Goal: Information Seeking & Learning: Find specific page/section

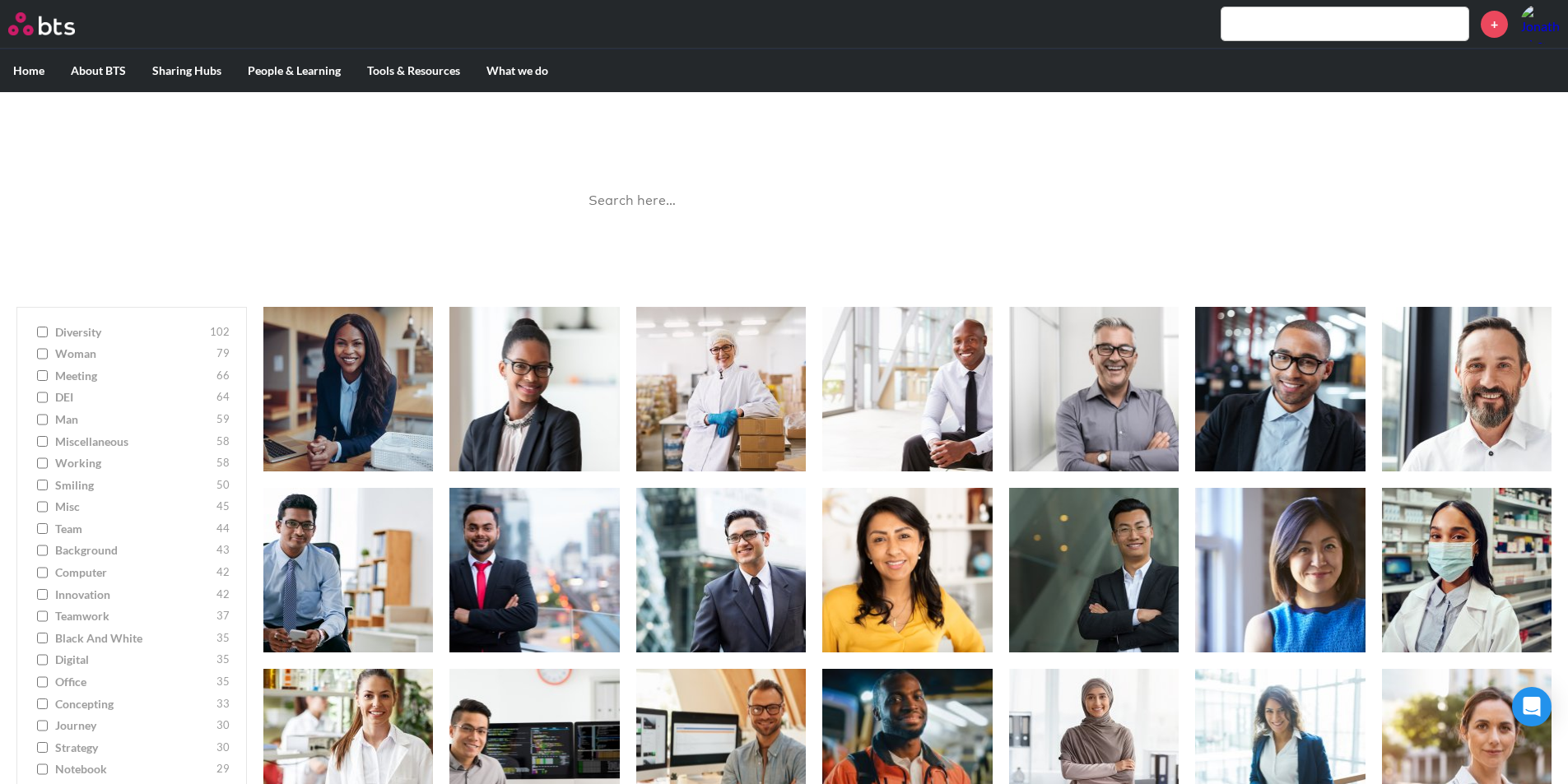
click at [689, 208] on input "search" at bounding box center [784, 201] width 412 height 44
click at [683, 200] on input "search" at bounding box center [784, 201] width 412 height 44
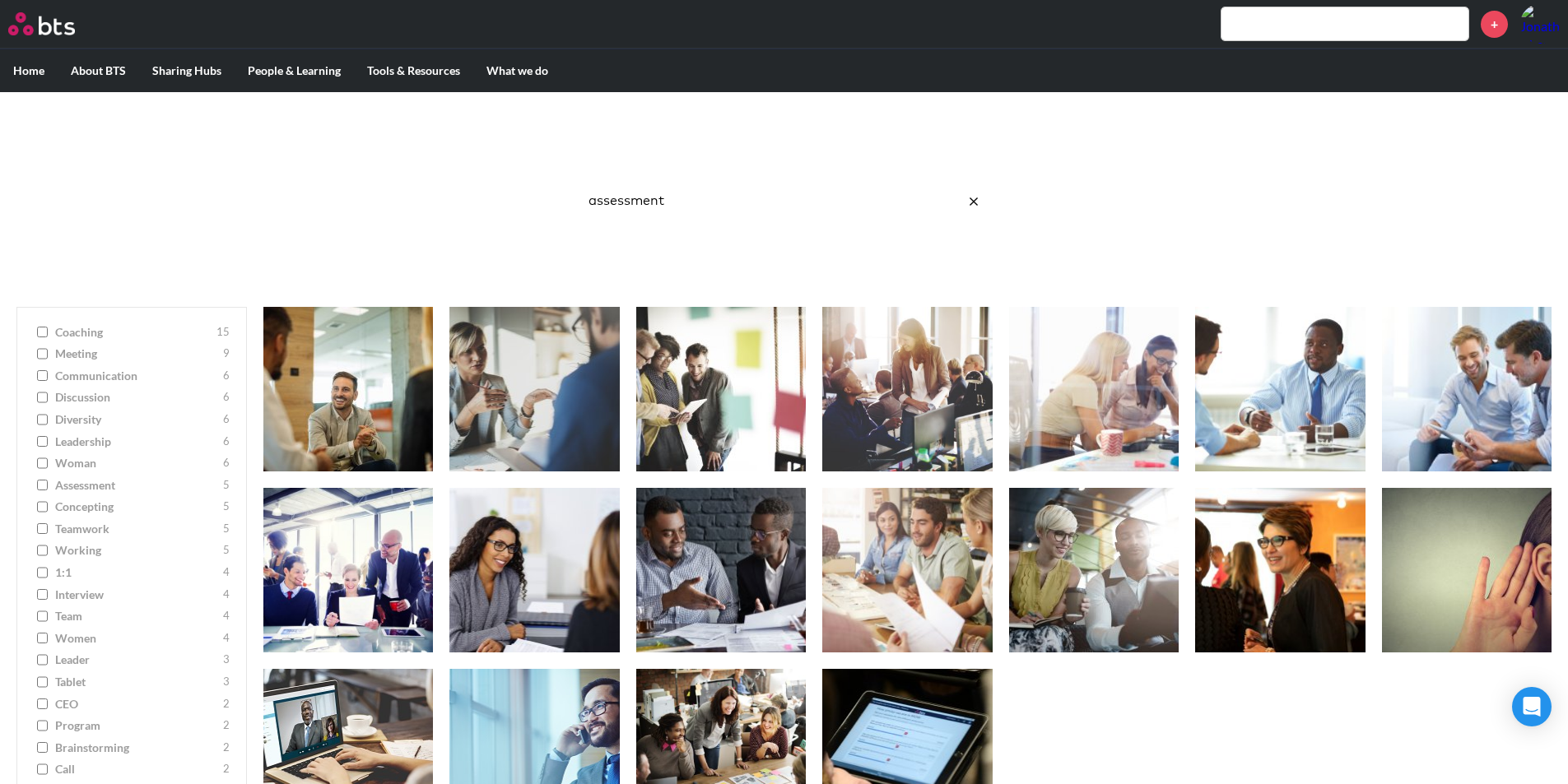
drag, startPoint x: 569, startPoint y: 223, endPoint x: 308, endPoint y: 232, distance: 261.2
click at [308, 232] on div "Image Gallery Best reusable photos in one place assessment Ask a Question/Provi…" at bounding box center [784, 191] width 1568 height 199
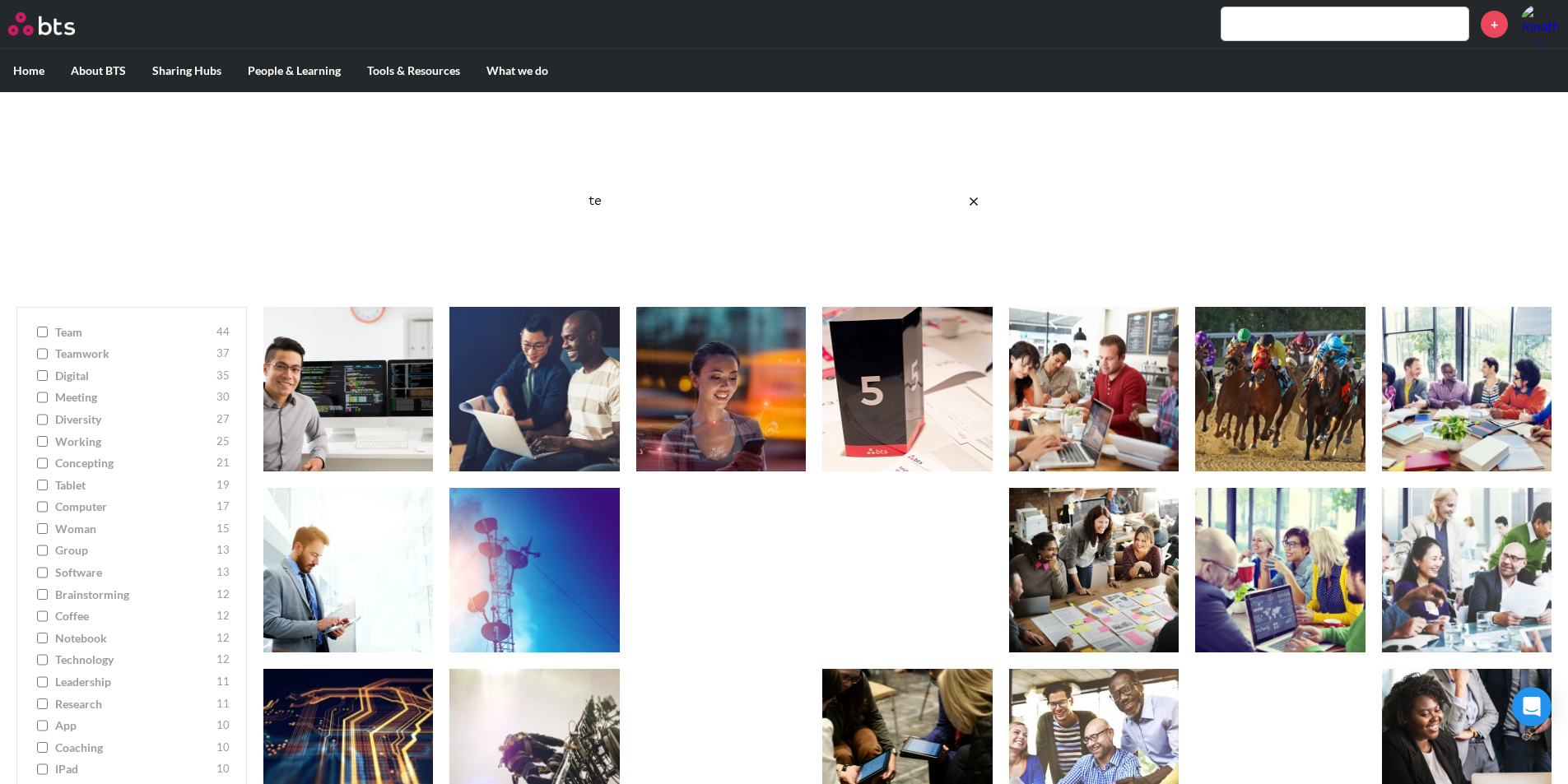
type input "t"
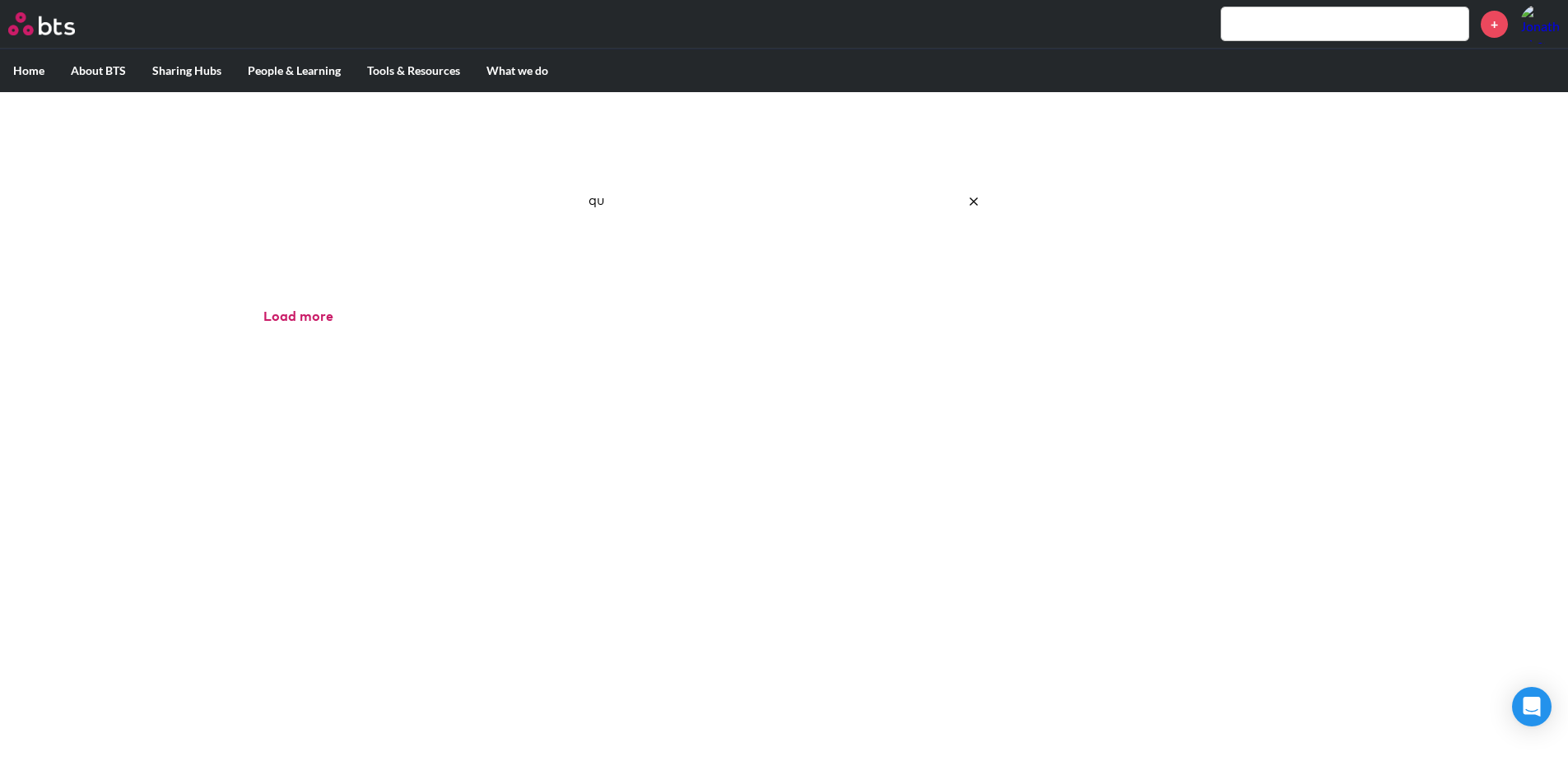
type input "q"
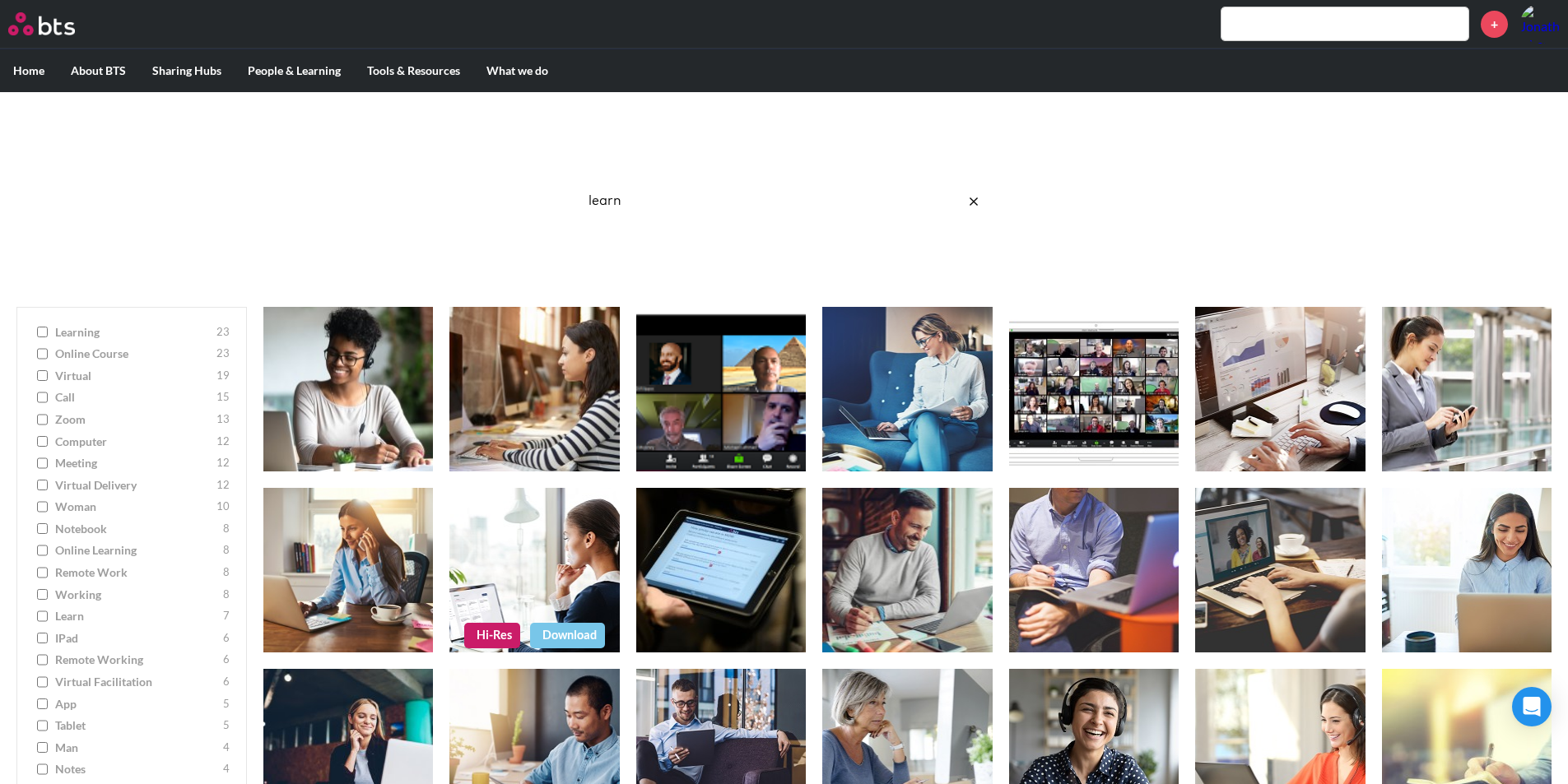
click at [482, 637] on link "Hi-Res" at bounding box center [492, 635] width 56 height 25
drag, startPoint x: 658, startPoint y: 203, endPoint x: 377, endPoint y: 193, distance: 281.2
click at [378, 193] on div "Image Gallery Best reusable photos in one place learn Ask a Question/Provide Fe…" at bounding box center [784, 191] width 1568 height 199
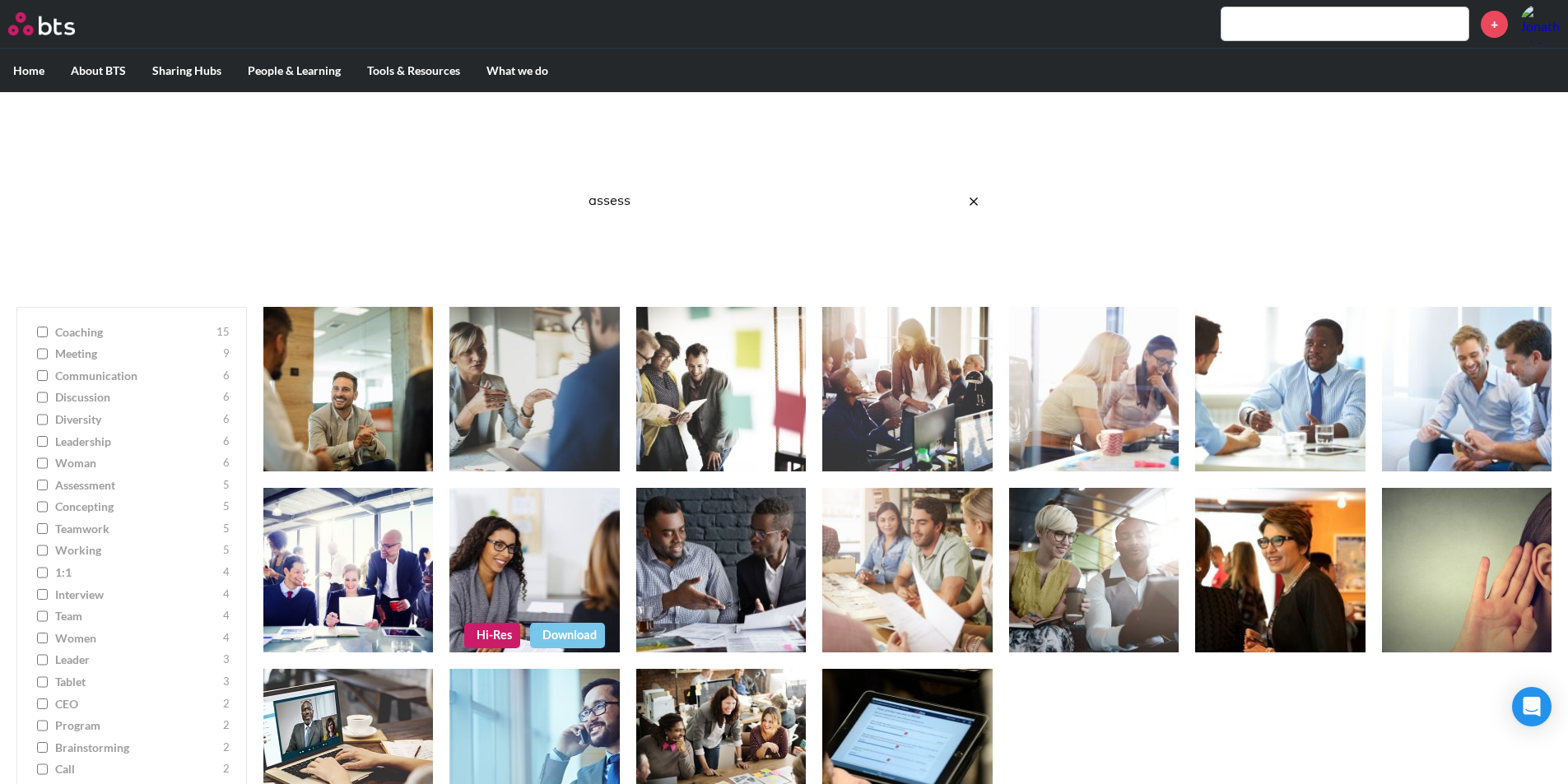
scroll to position [83, 0]
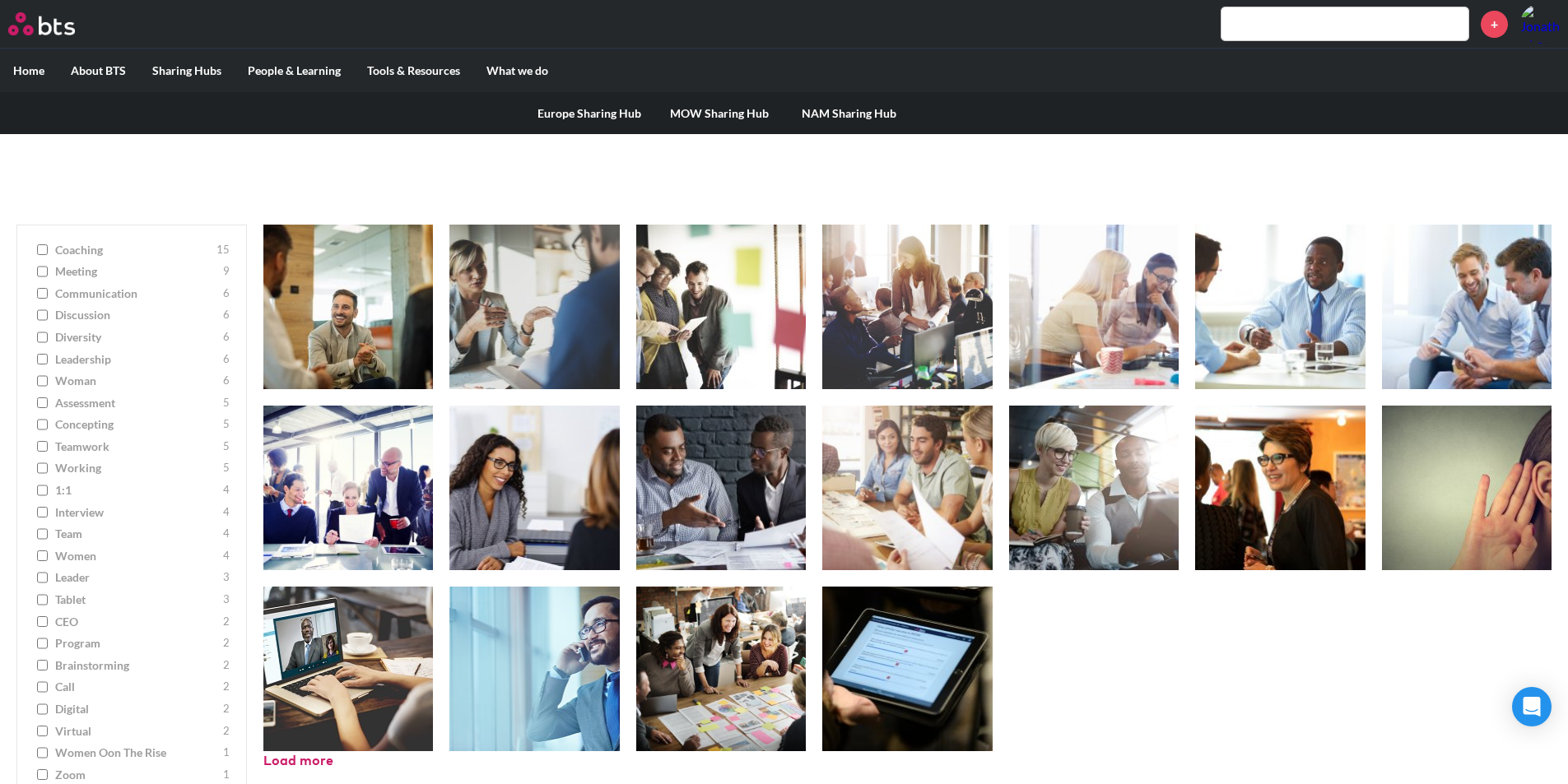
drag, startPoint x: 498, startPoint y: 100, endPoint x: 208, endPoint y: 87, distance: 290.3
click at [208, 87] on div "MENU + Home About BTS Who we are How we work: Policies, Toolkits and Guidance I…" at bounding box center [784, 370] width 1568 height 904
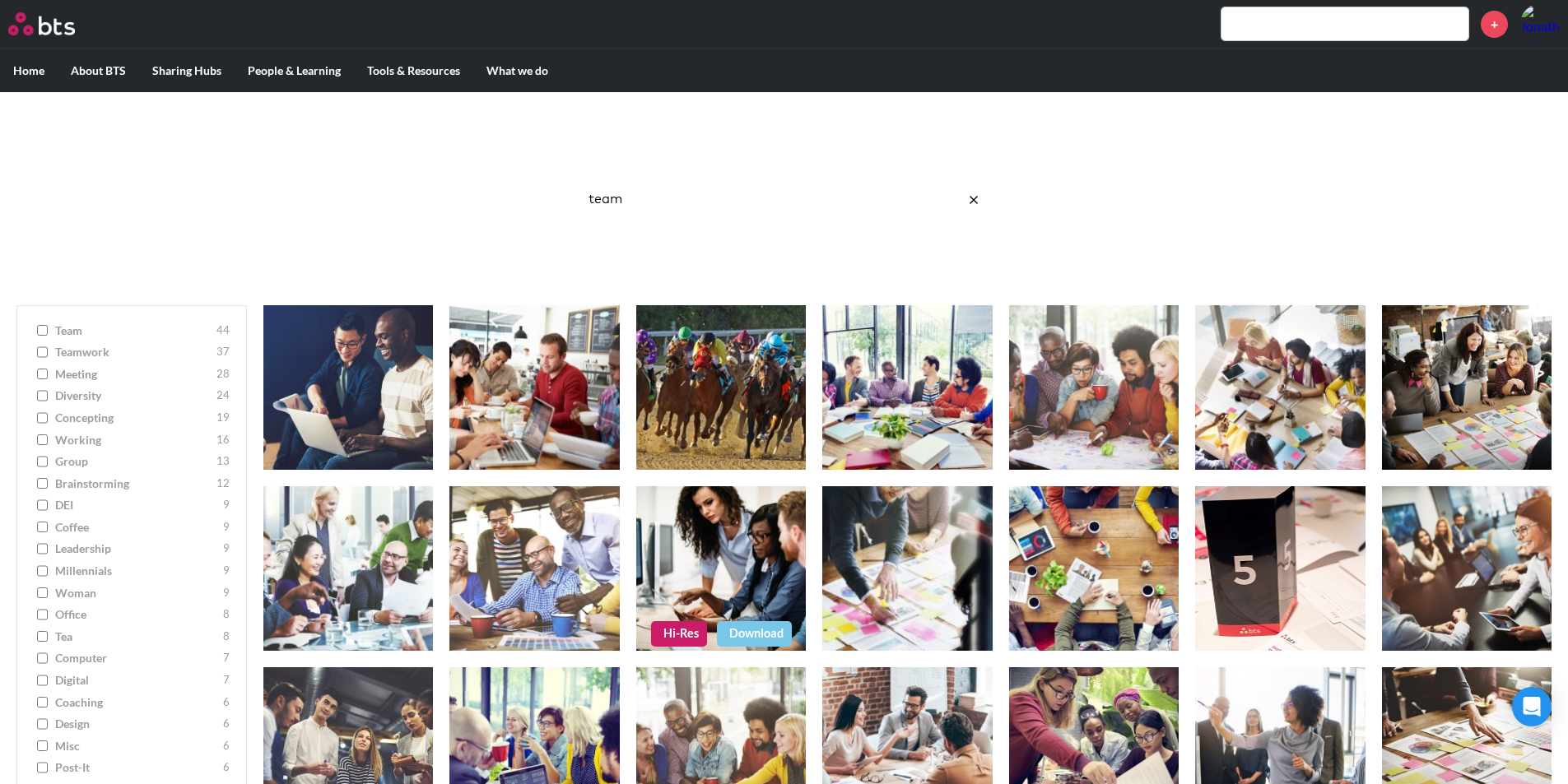
scroll to position [0, 0]
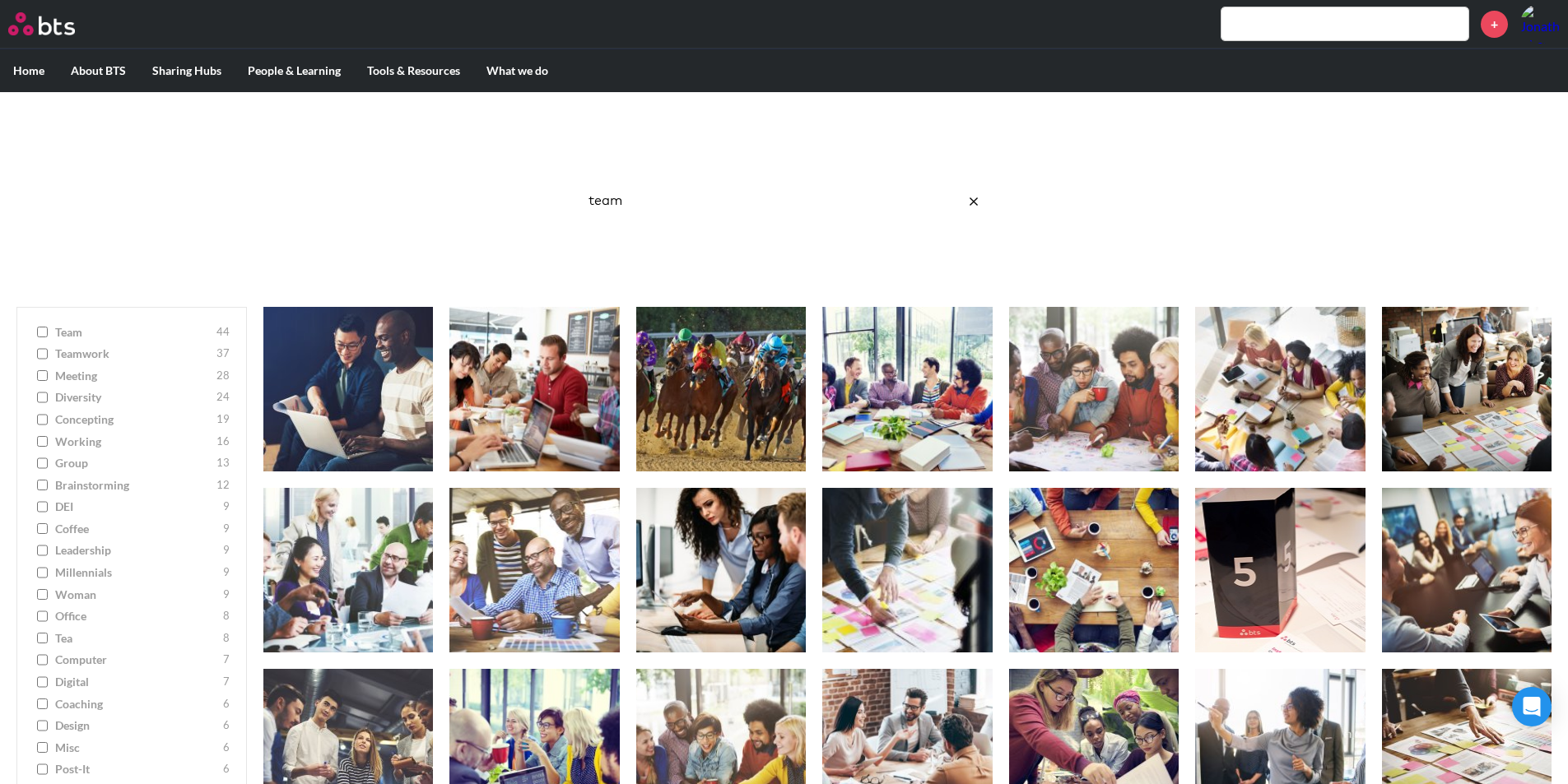
click at [651, 202] on input "team" at bounding box center [784, 201] width 412 height 44
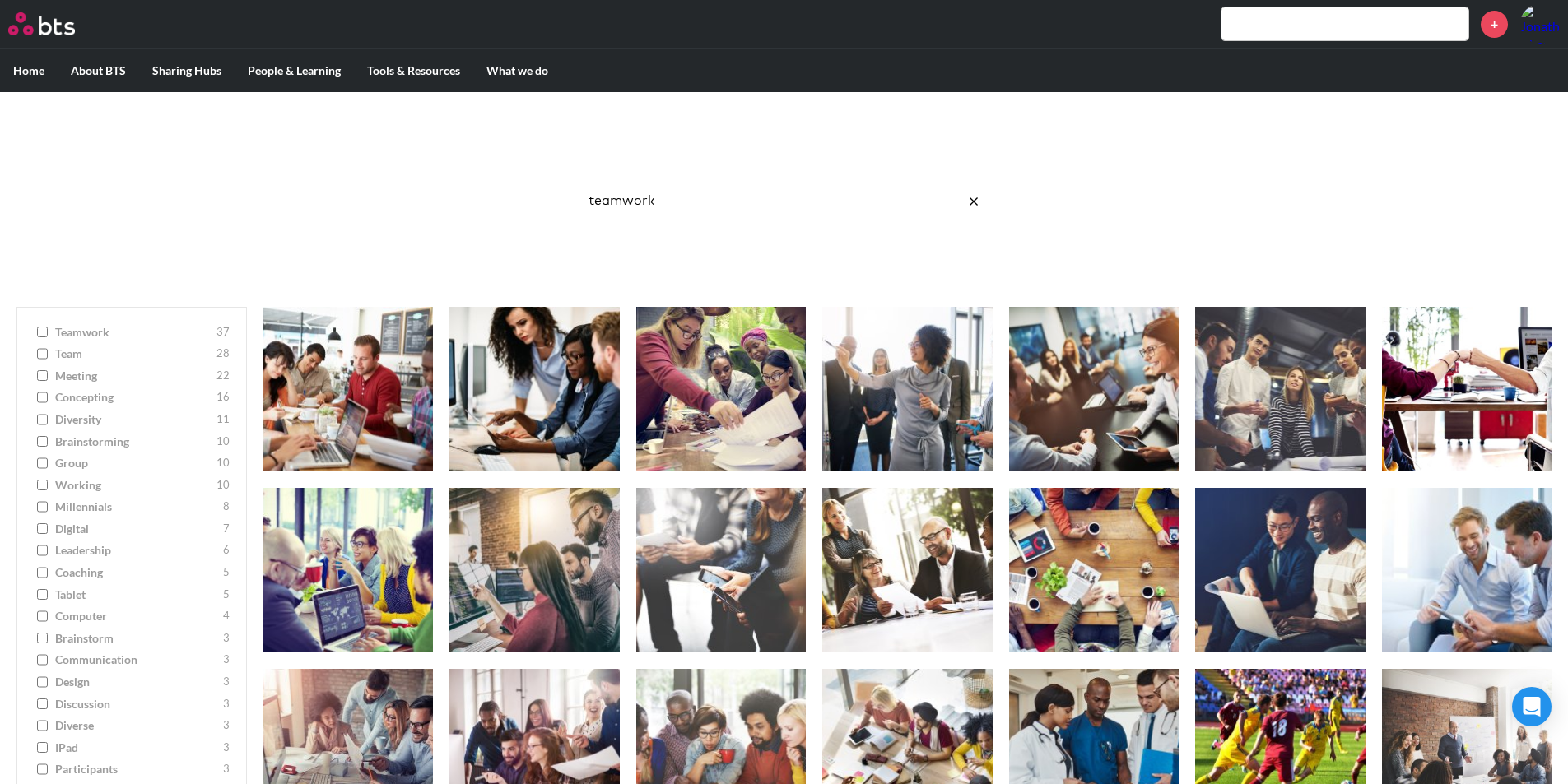
type input "teamwork"
click button "submit" at bounding box center [0, 0] width 0 height 0
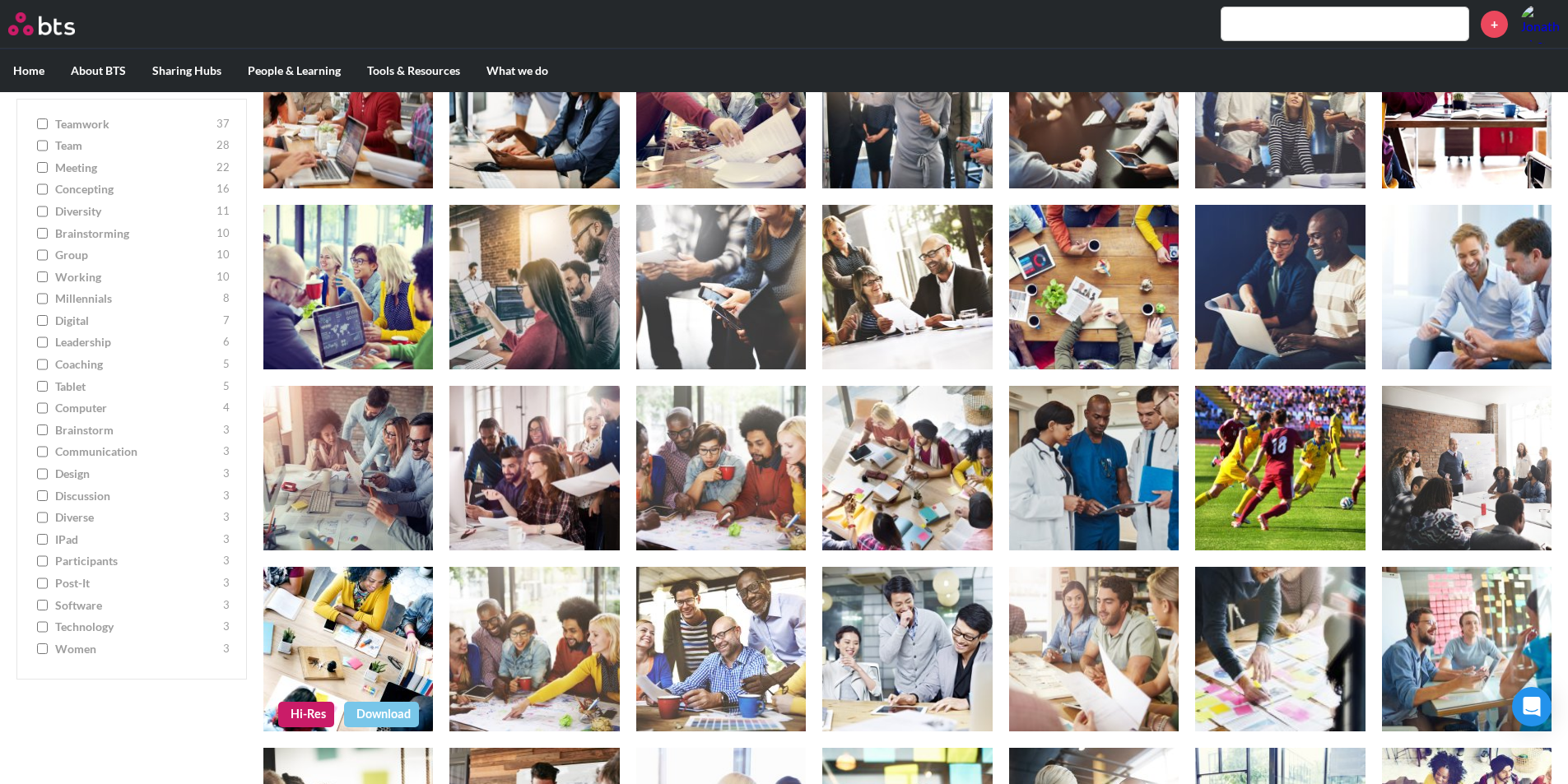
scroll to position [299, 0]
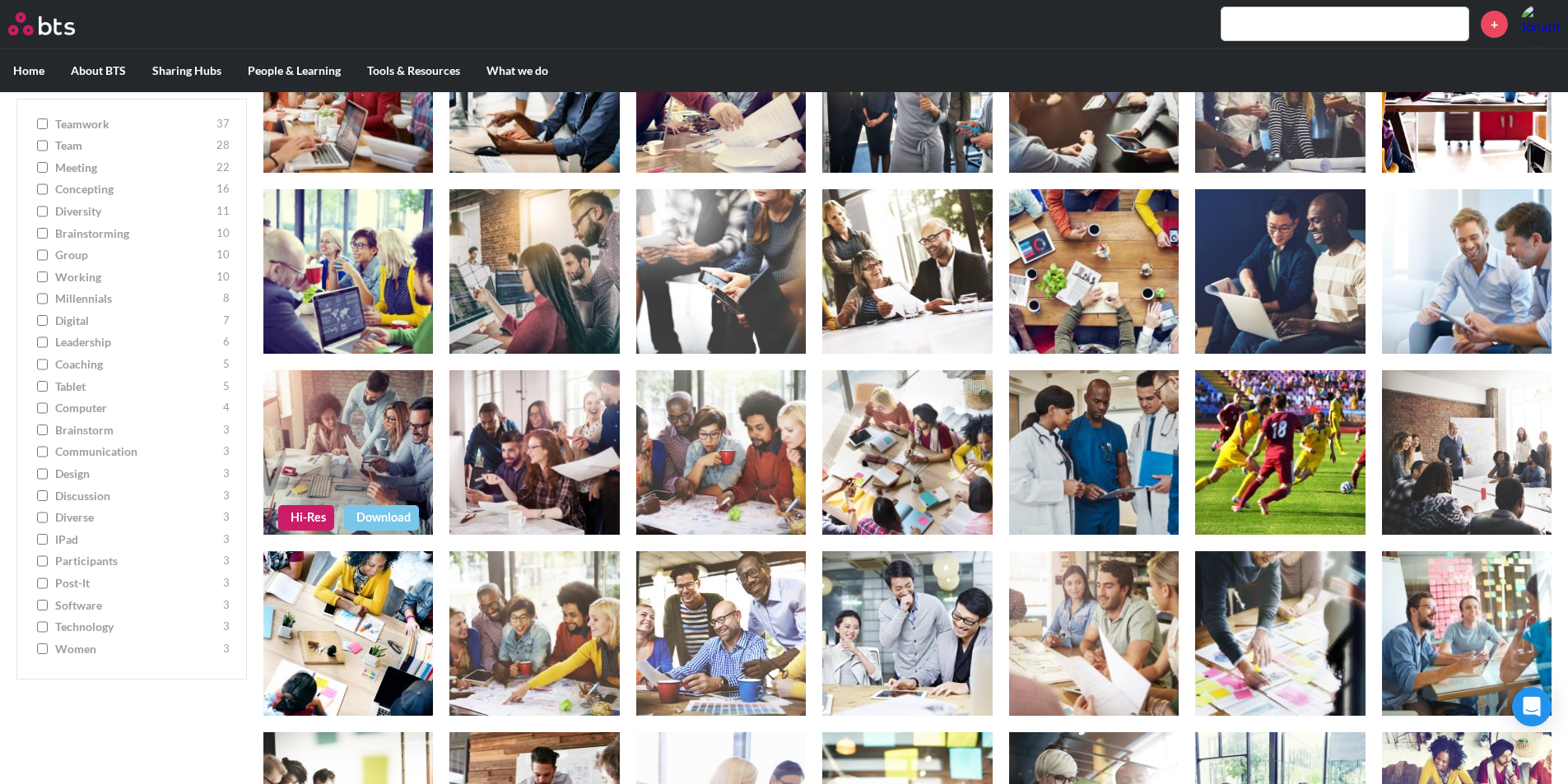
click at [299, 518] on link "Hi-Res" at bounding box center [306, 518] width 56 height 25
